Goal: Transaction & Acquisition: Download file/media

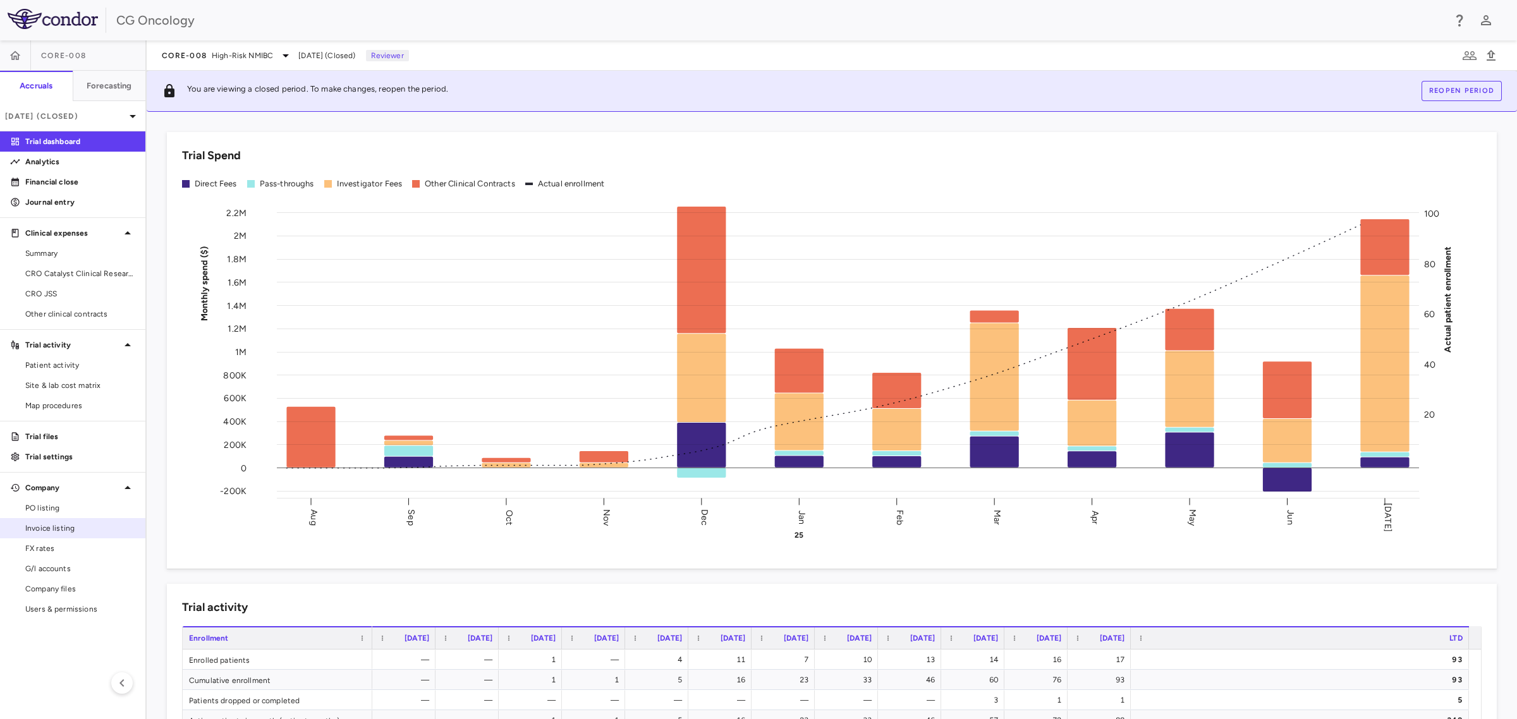
click at [86, 535] on link "Invoice listing" at bounding box center [72, 528] width 145 height 19
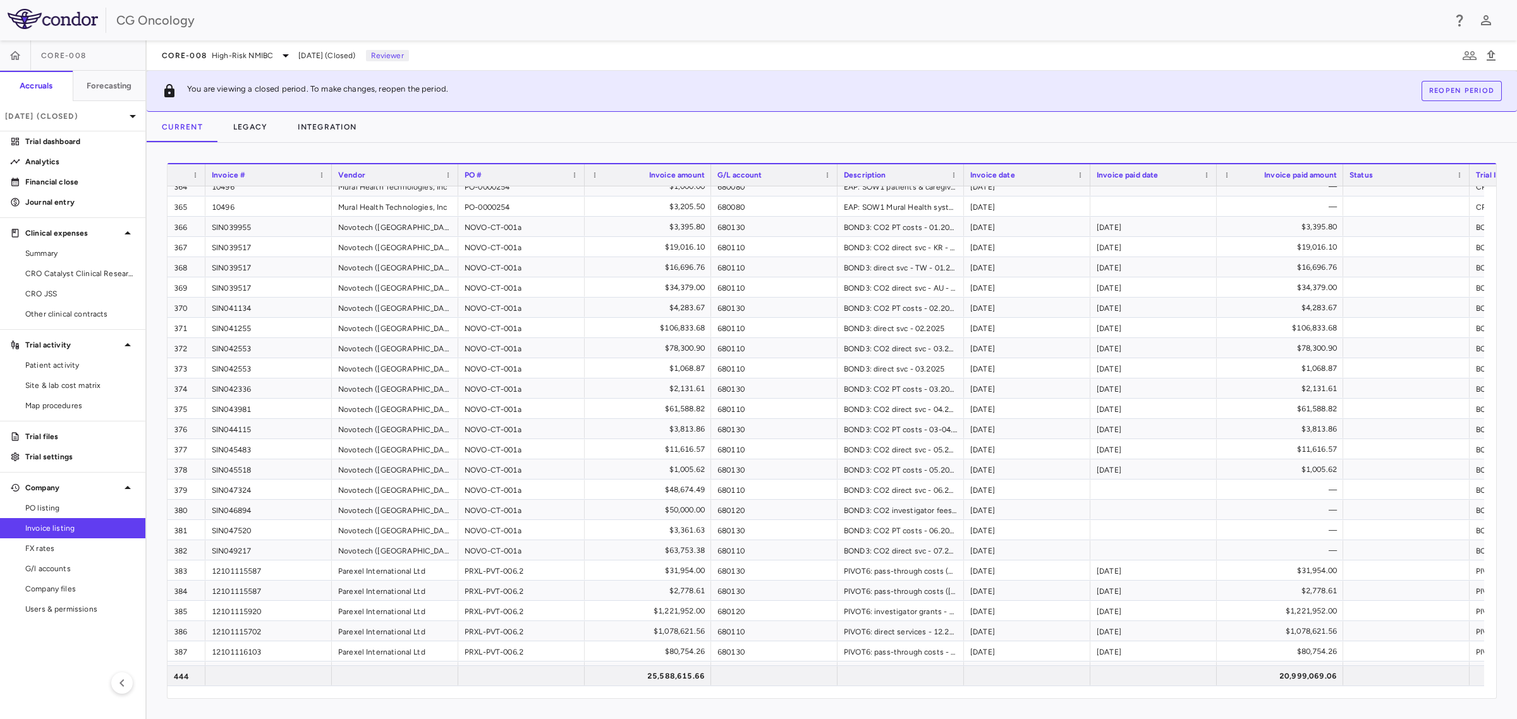
scroll to position [8481, 0]
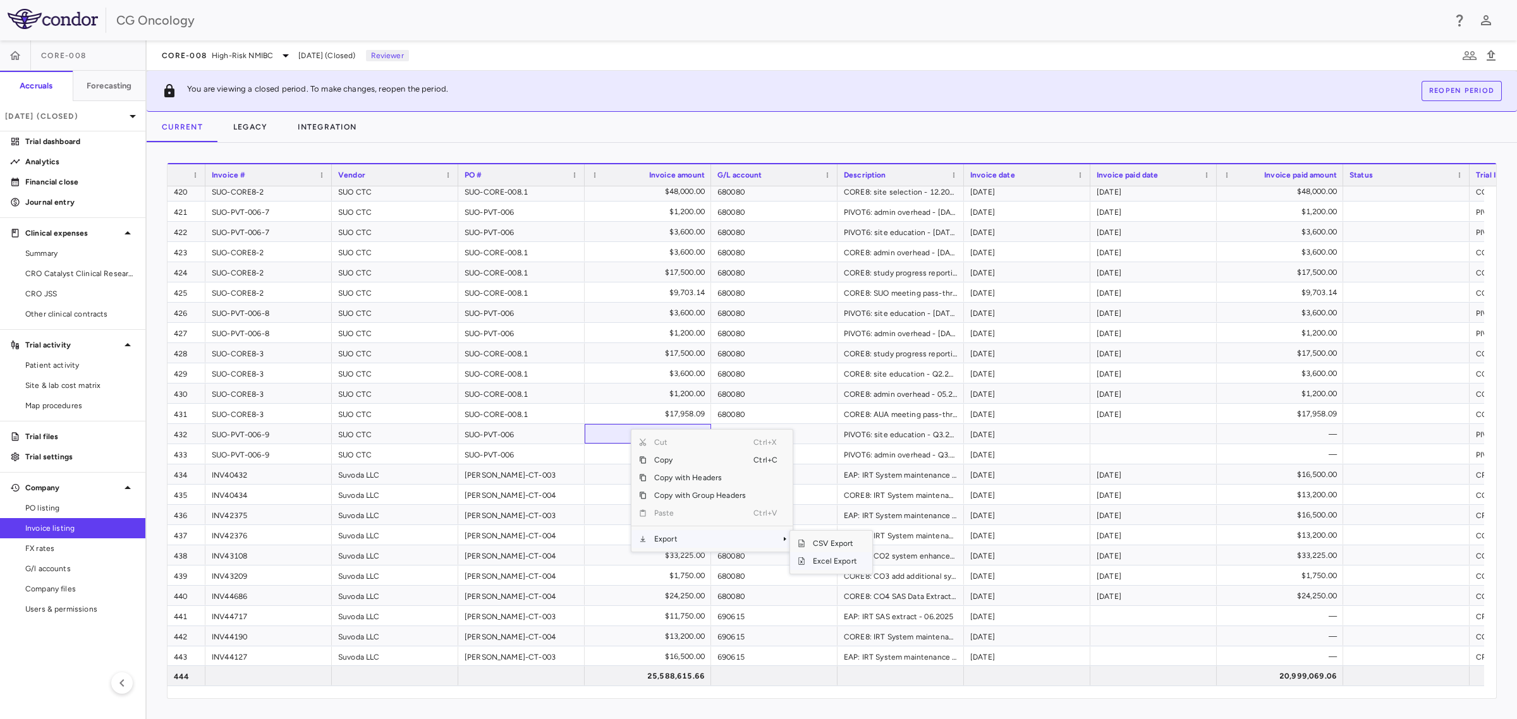
click at [840, 565] on span "Excel Export" at bounding box center [834, 562] width 59 height 18
